Goal: Connect with others: Connect with others

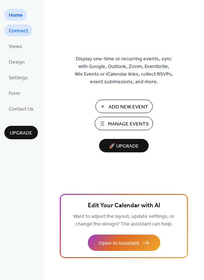
click at [19, 31] on span "Connect" at bounding box center [18, 31] width 19 height 8
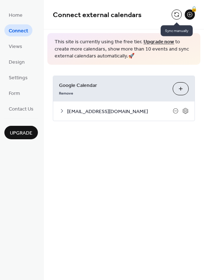
click at [177, 13] on button at bounding box center [177, 14] width 10 height 10
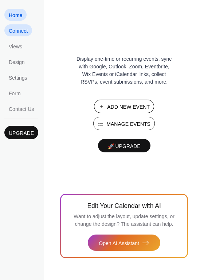
click at [17, 31] on span "Connect" at bounding box center [18, 31] width 19 height 8
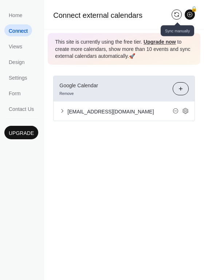
click at [176, 15] on button at bounding box center [177, 14] width 10 height 10
